Goal: Book appointment/travel/reservation

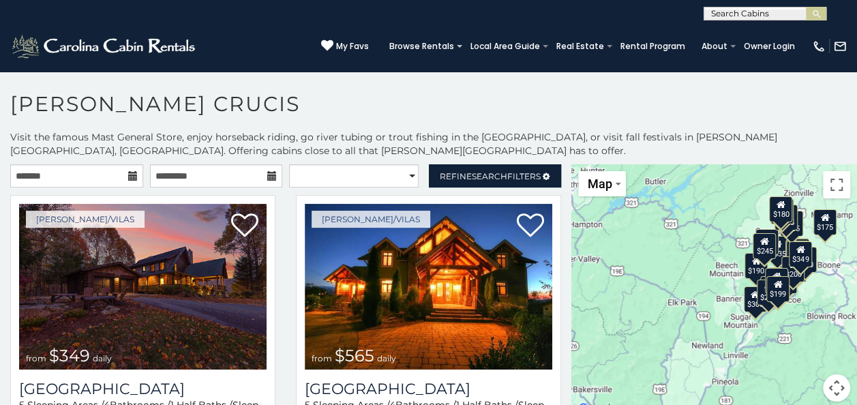
click at [129, 174] on icon at bounding box center [133, 176] width 10 height 10
click at [116, 174] on input "text" at bounding box center [76, 175] width 133 height 23
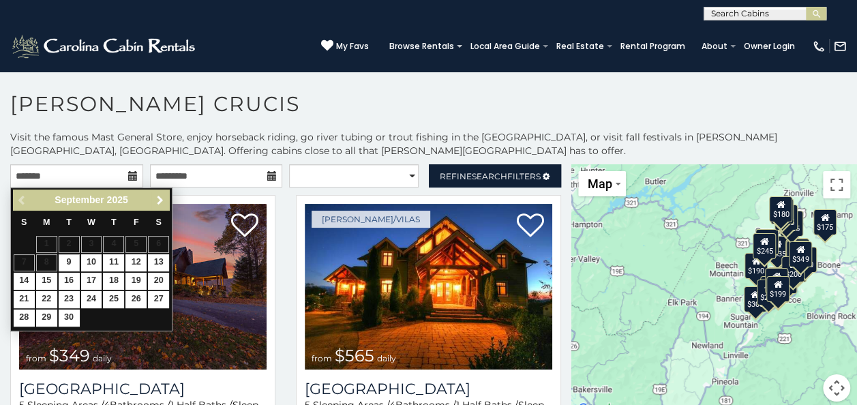
click at [159, 202] on span "Next" at bounding box center [160, 200] width 11 height 11
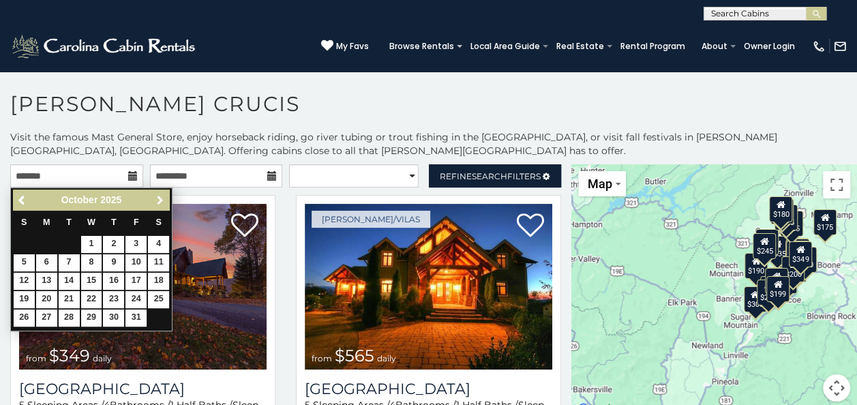
click at [159, 202] on span "Next" at bounding box center [160, 200] width 11 height 11
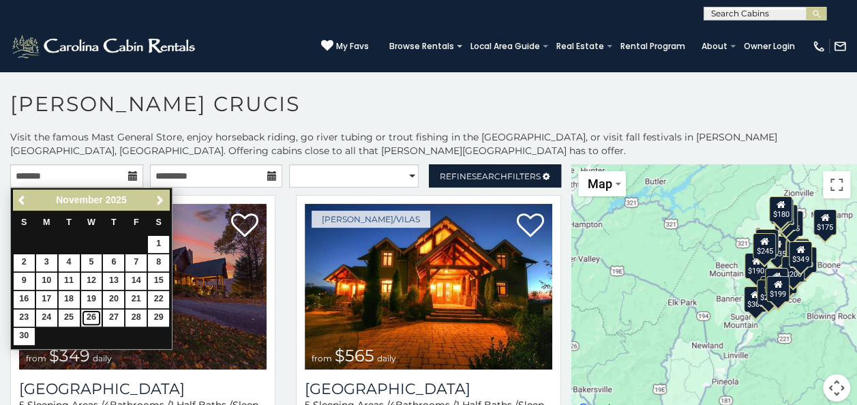
click at [91, 316] on link "26" at bounding box center [91, 317] width 21 height 17
type input "**********"
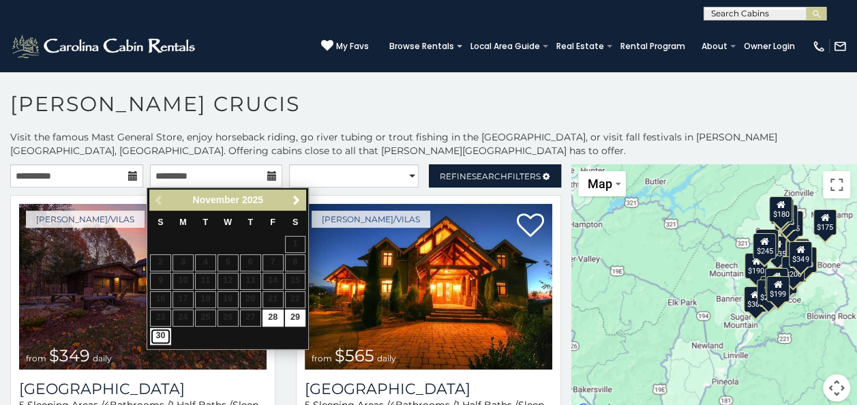
click at [163, 332] on link "30" at bounding box center [160, 336] width 21 height 17
type input "**********"
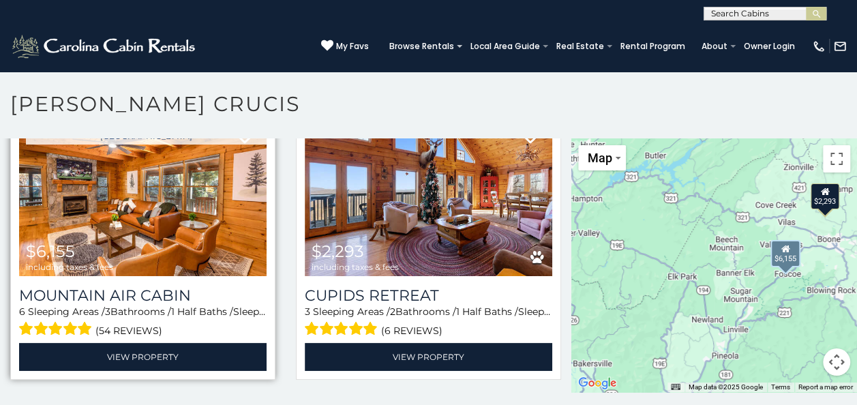
scroll to position [7, 0]
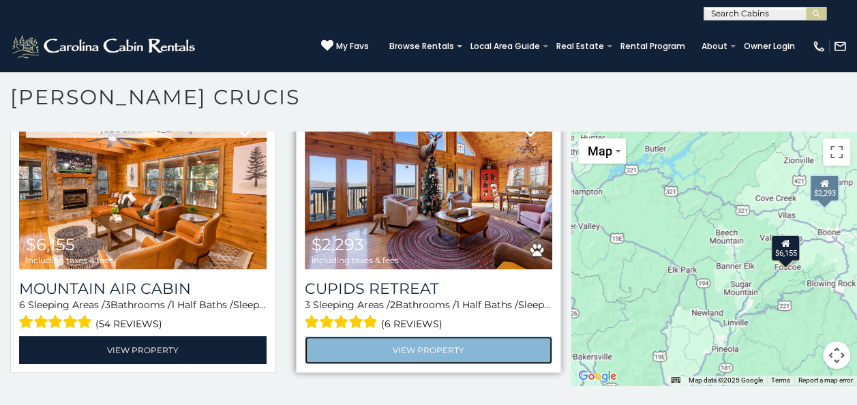
click at [409, 338] on link "View Property" at bounding box center [428, 350] width 247 height 28
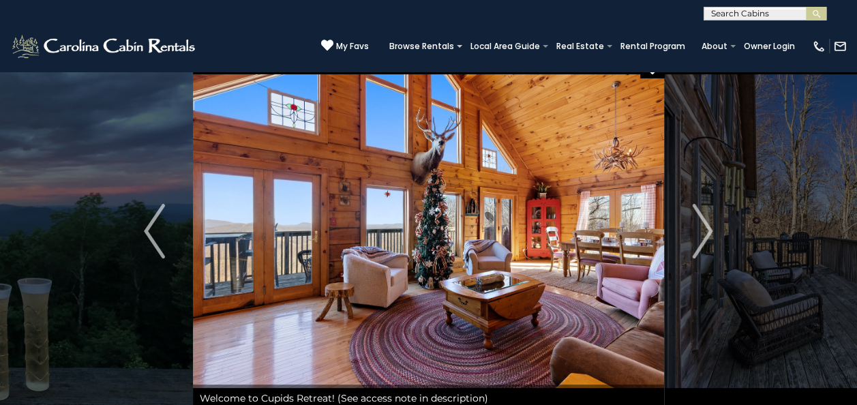
scroll to position [20, 0]
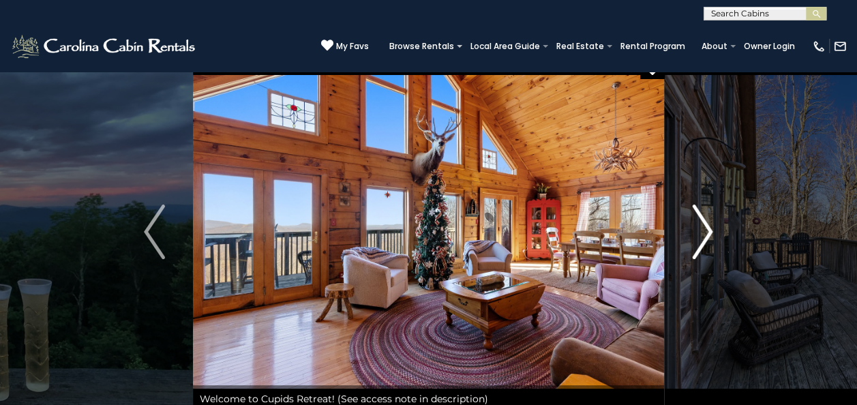
click at [705, 234] on img "Next" at bounding box center [702, 231] width 20 height 55
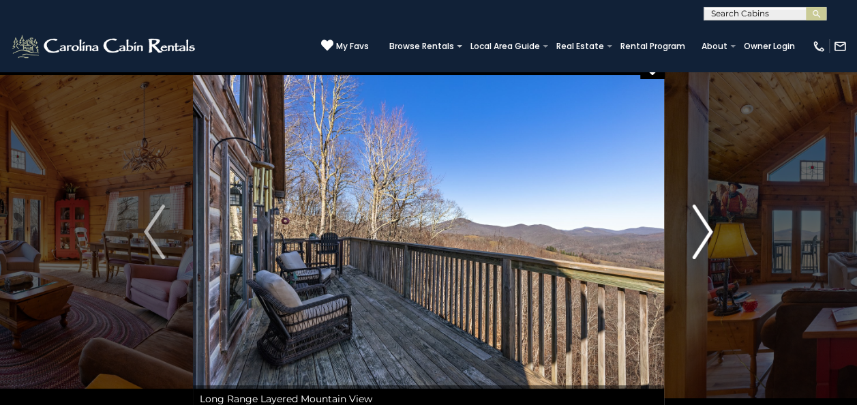
click at [705, 234] on img "Next" at bounding box center [702, 231] width 20 height 55
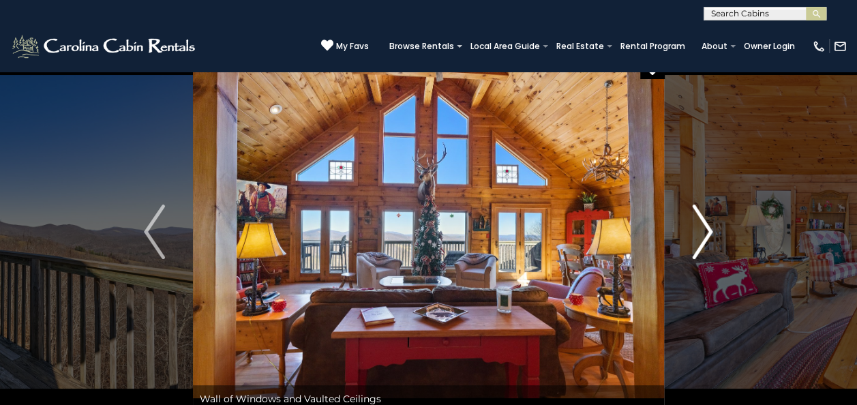
click at [705, 234] on img "Next" at bounding box center [702, 231] width 20 height 55
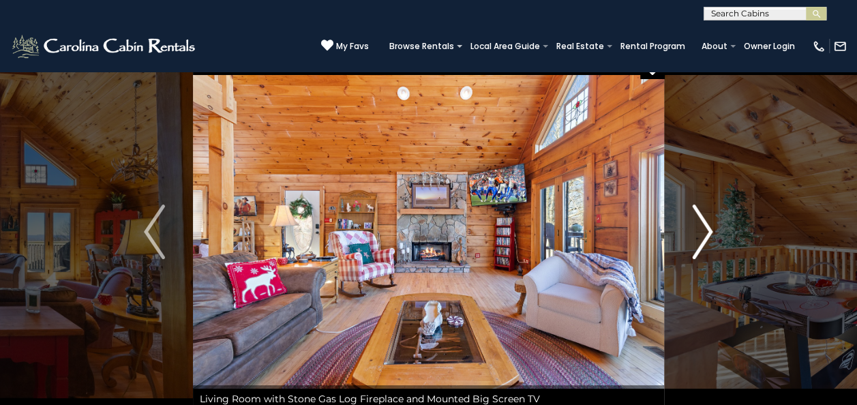
click at [705, 234] on img "Next" at bounding box center [702, 231] width 20 height 55
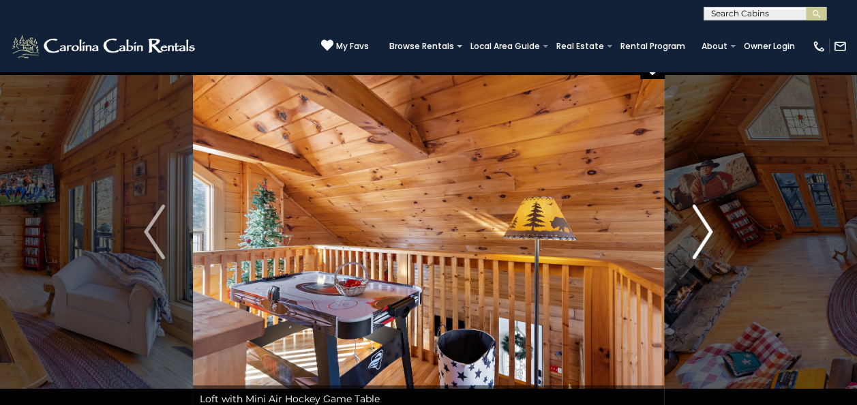
click at [705, 234] on img "Next" at bounding box center [702, 231] width 20 height 55
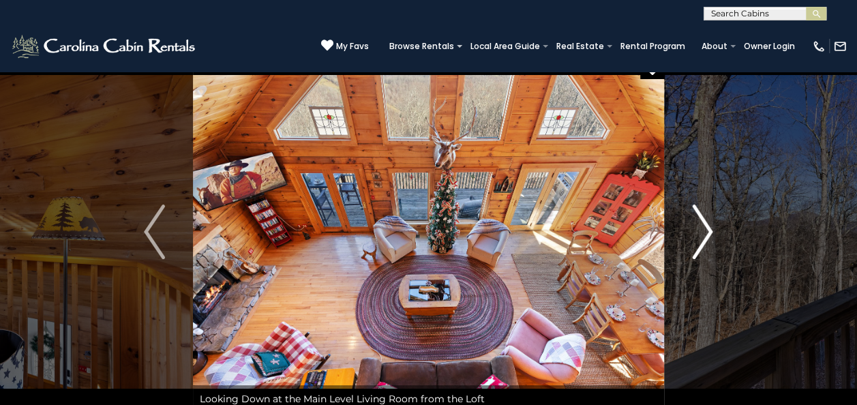
click at [705, 234] on img "Next" at bounding box center [702, 231] width 20 height 55
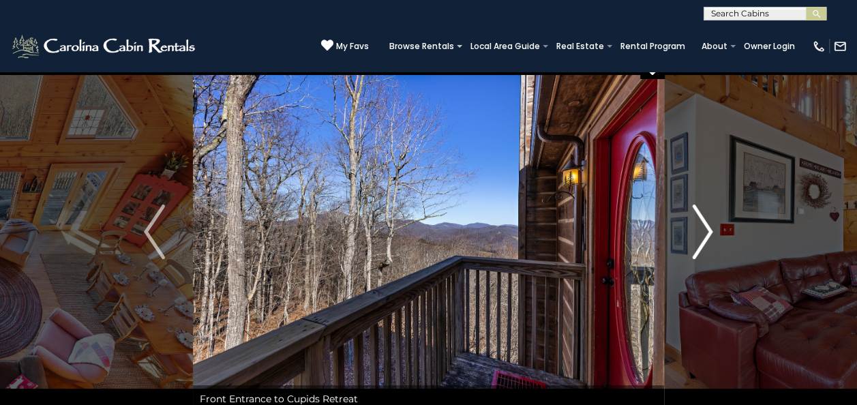
click at [705, 234] on img "Next" at bounding box center [702, 231] width 20 height 55
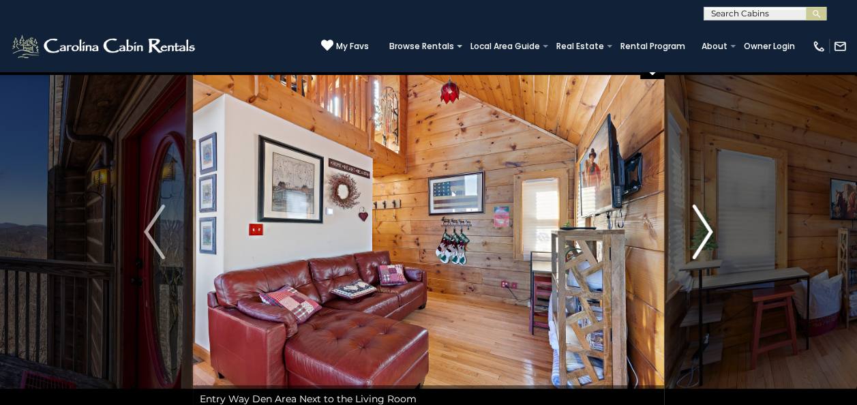
click at [705, 234] on img "Next" at bounding box center [702, 231] width 20 height 55
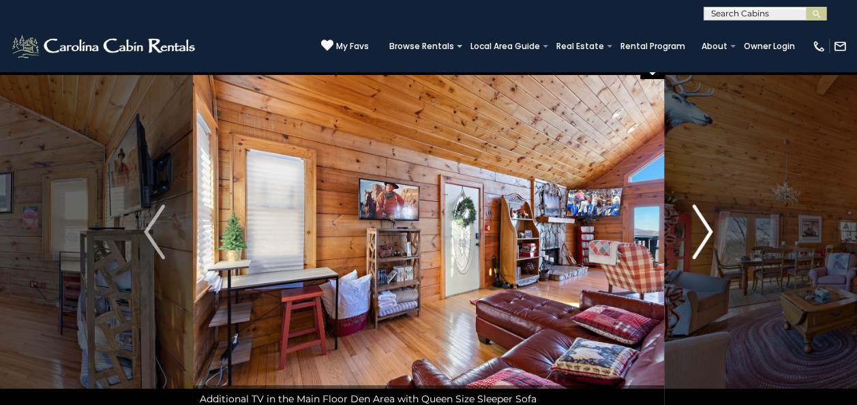
click at [705, 234] on img "Next" at bounding box center [702, 231] width 20 height 55
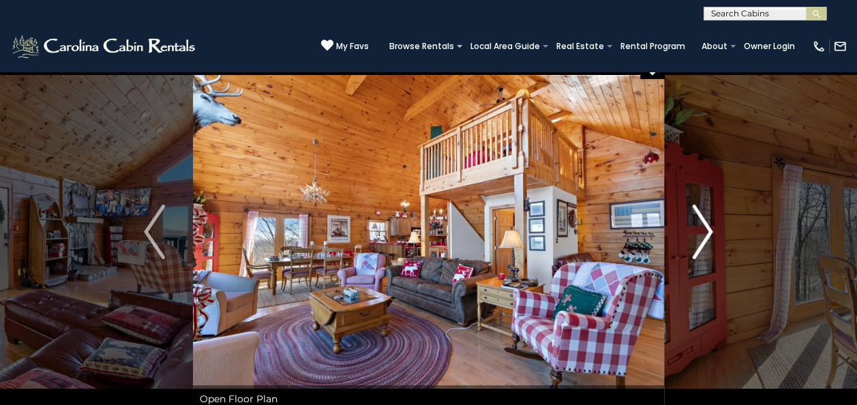
click at [705, 234] on img "Next" at bounding box center [702, 231] width 20 height 55
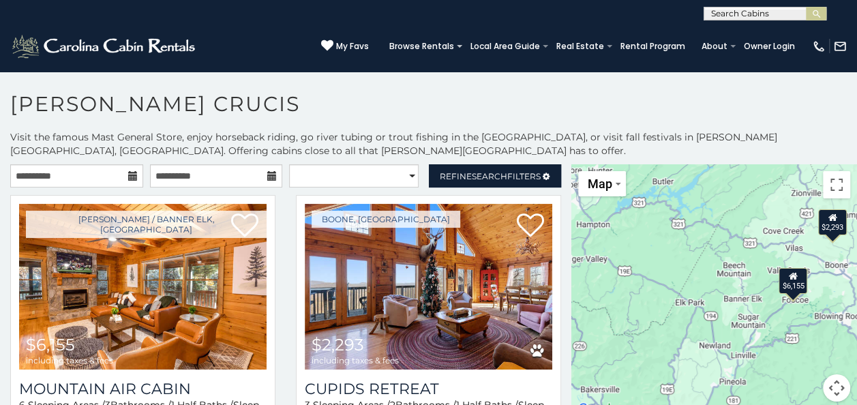
scroll to position [7, 0]
